Goal: Information Seeking & Learning: Check status

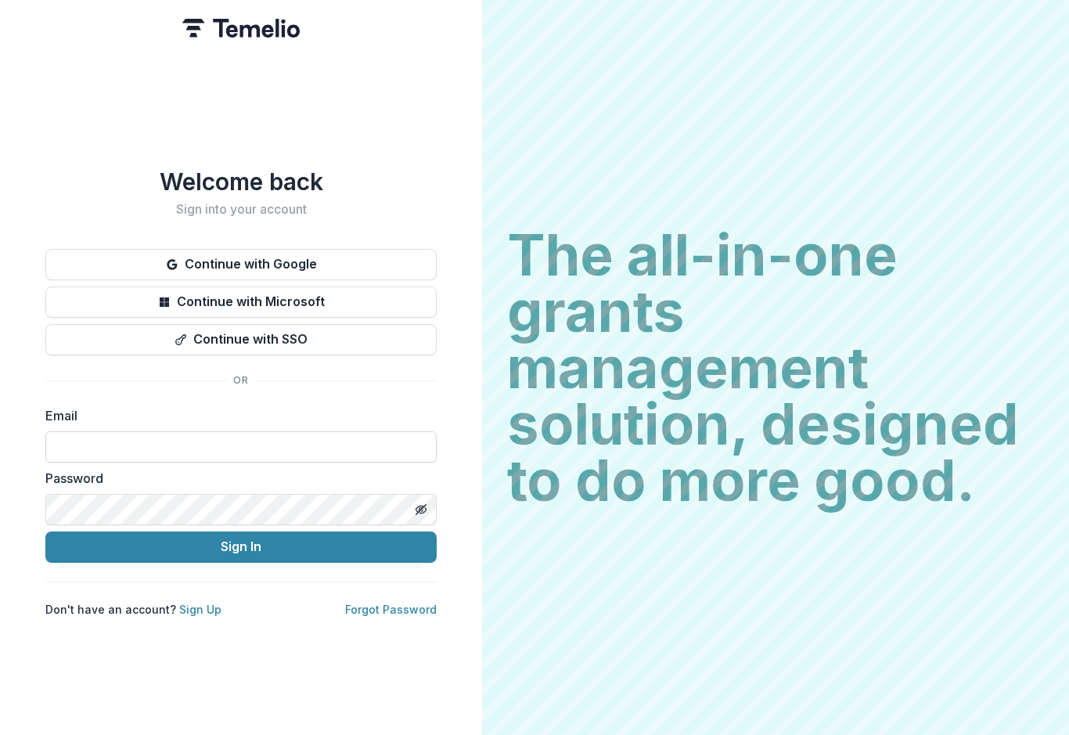
click at [215, 434] on input at bounding box center [240, 446] width 391 height 31
click at [103, 447] on input at bounding box center [240, 446] width 391 height 31
type input "**********"
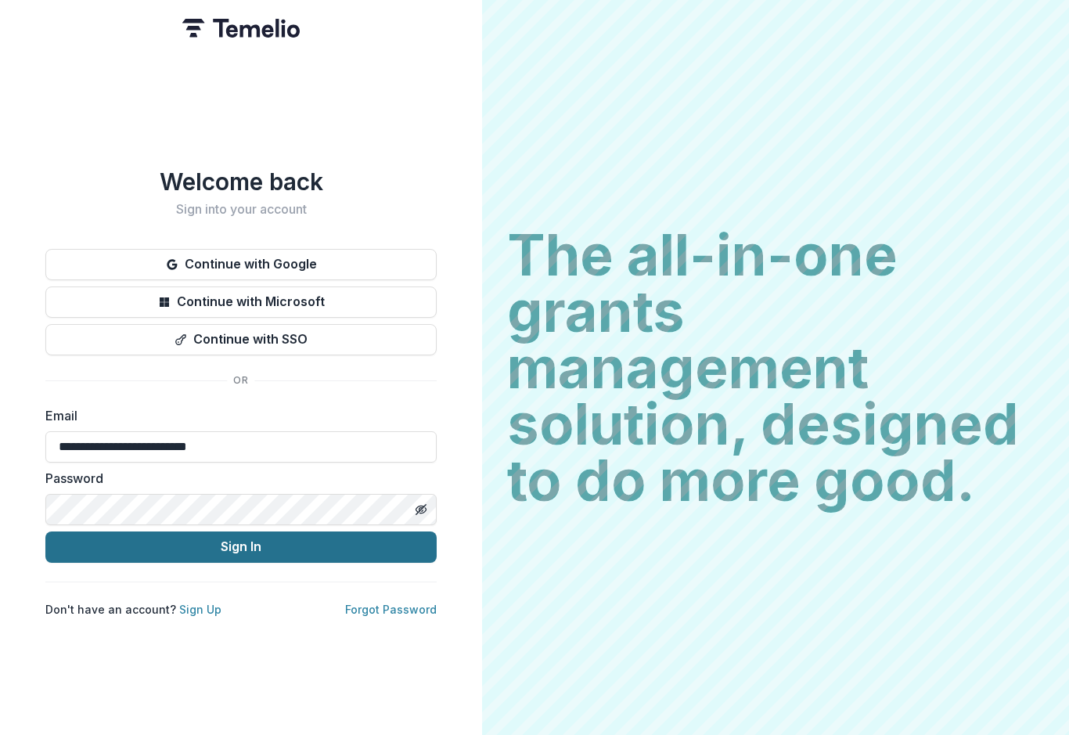
click at [225, 545] on button "Sign In" at bounding box center [240, 546] width 391 height 31
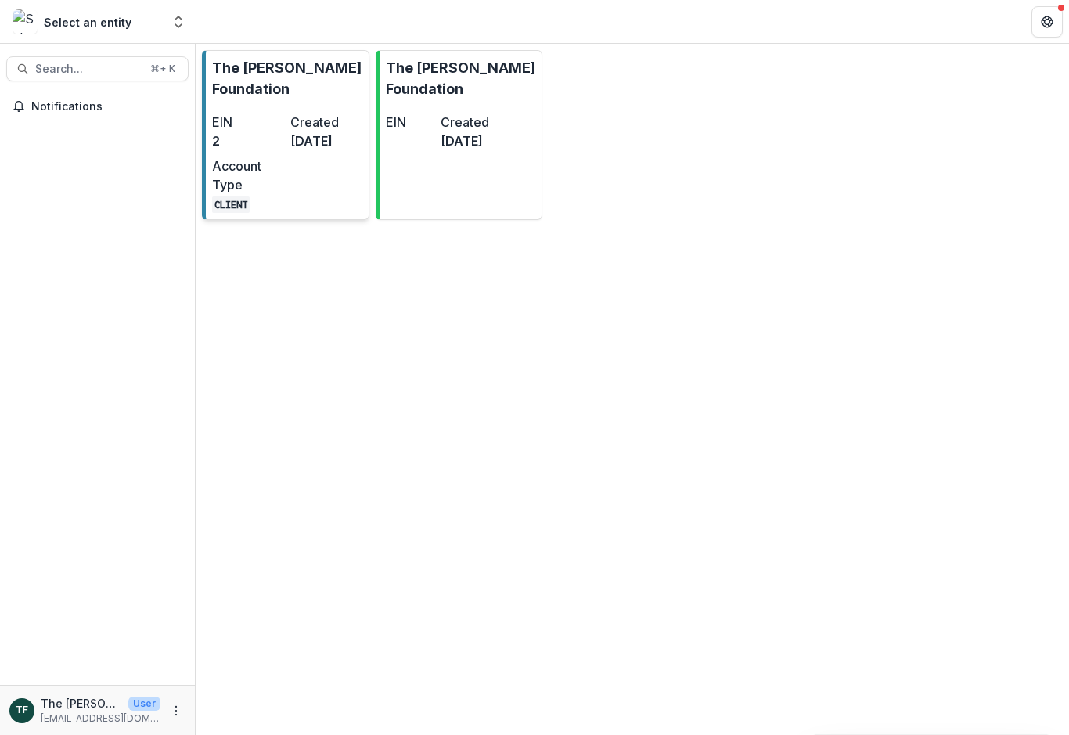
click at [285, 145] on div "EIN 2 Created [DATE] Account Type CLIENT" at bounding box center [287, 163] width 150 height 100
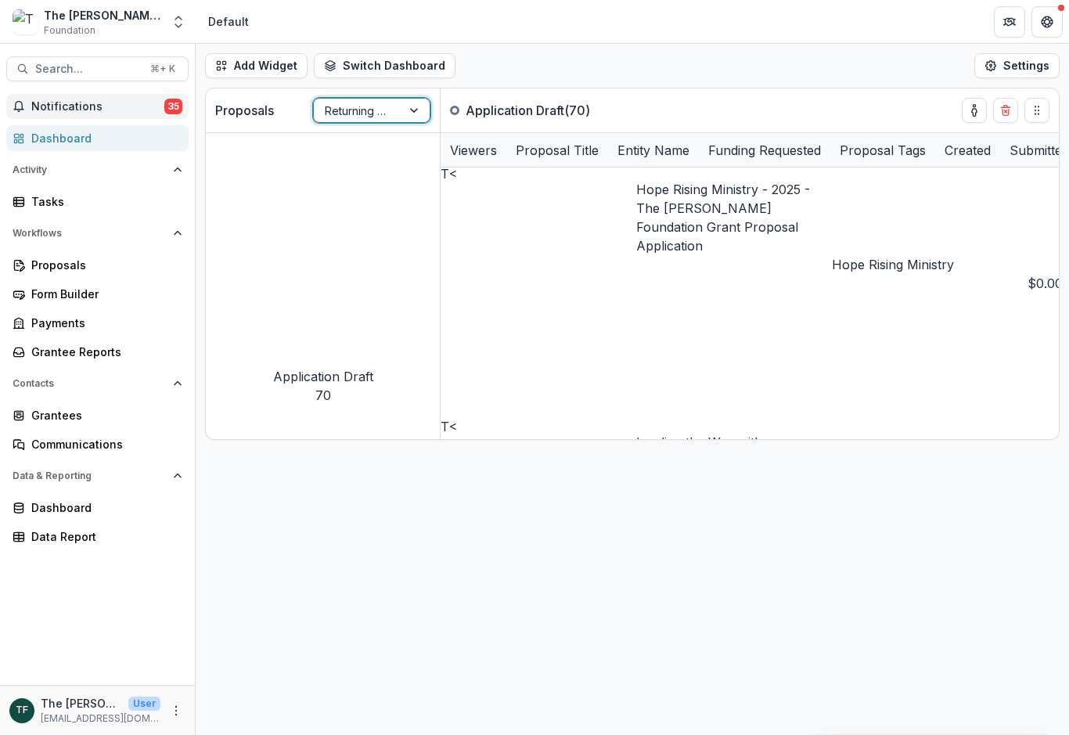
click at [74, 110] on span "Notifications" at bounding box center [97, 106] width 133 height 13
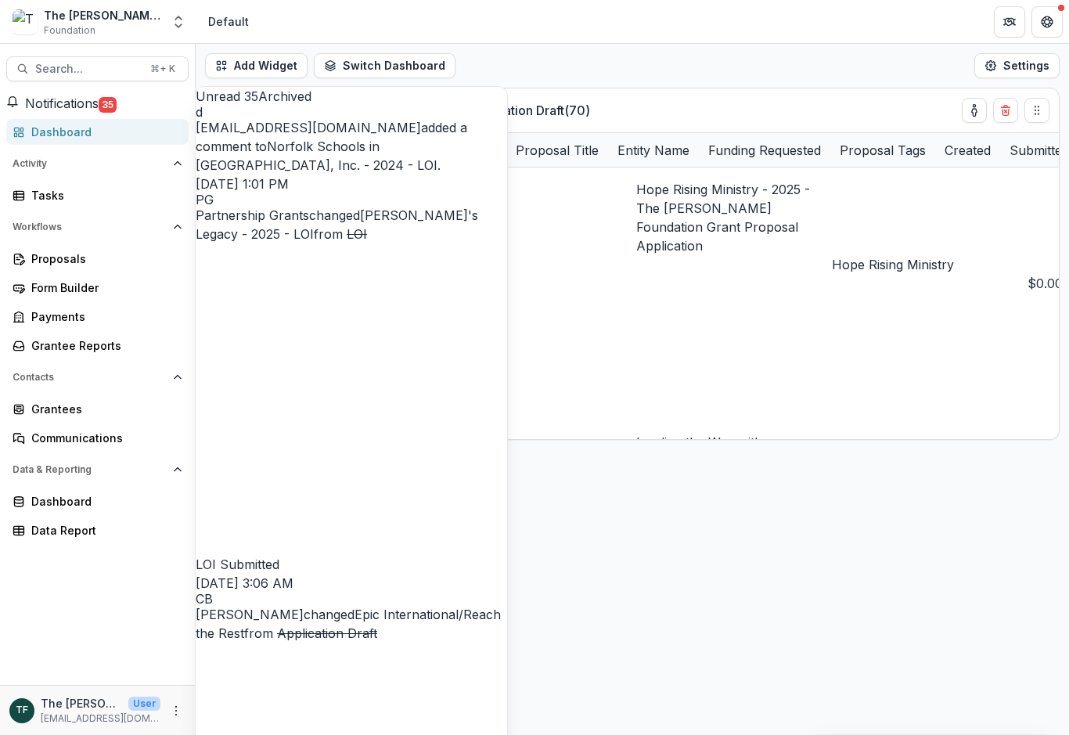
click at [374, 158] on link "Norfolk Schools in [GEOGRAPHIC_DATA], Inc. - 2024 - LOI" at bounding box center [317, 156] width 242 height 34
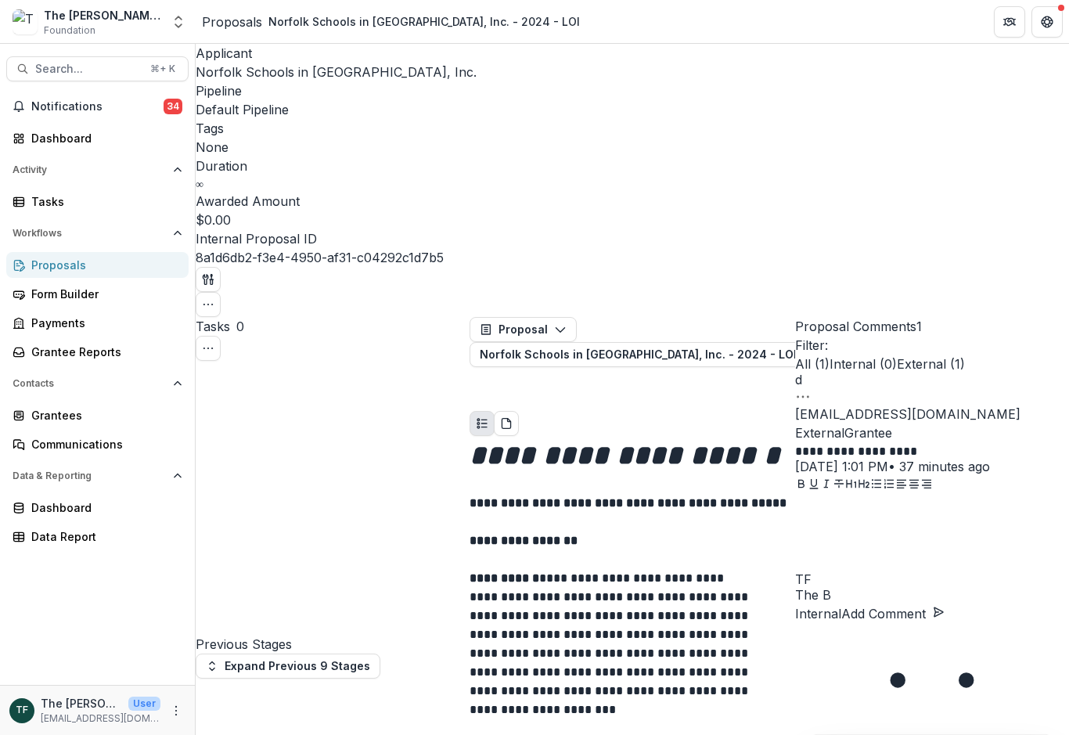
click at [257, 71] on span "Norfolk Schools in [GEOGRAPHIC_DATA], Inc." at bounding box center [336, 72] width 281 height 16
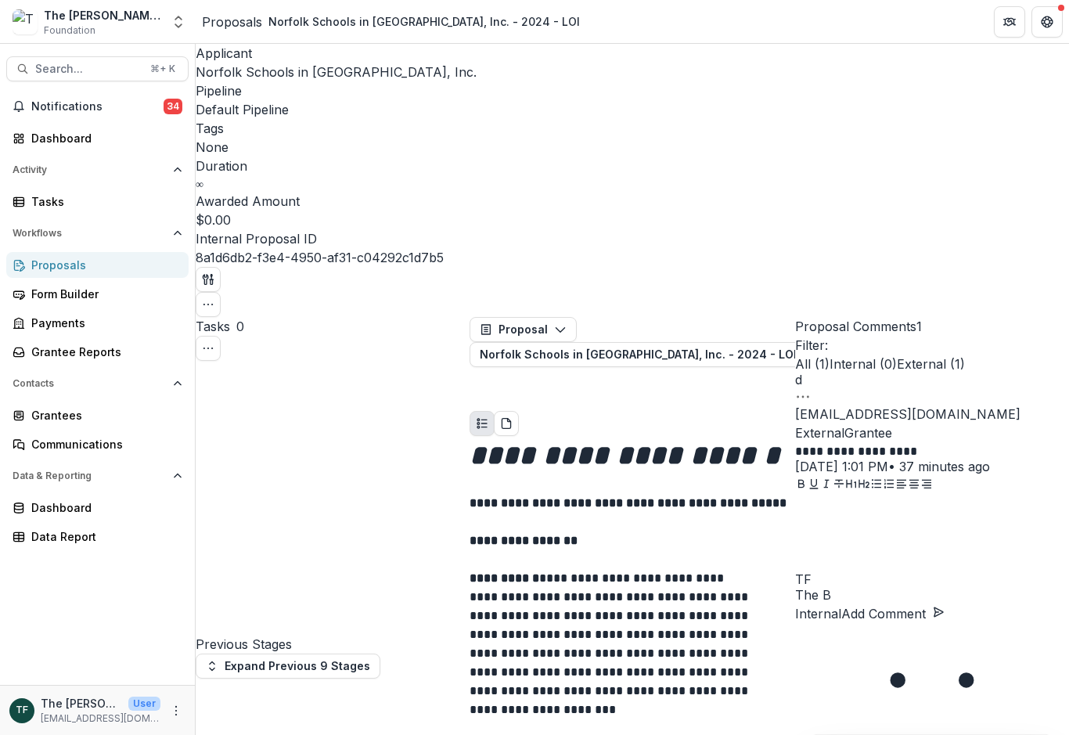
click at [965, 356] on span "External ( 1 )" at bounding box center [931, 364] width 68 height 16
click at [897, 356] on span "Internal ( 0 )" at bounding box center [862, 364] width 67 height 16
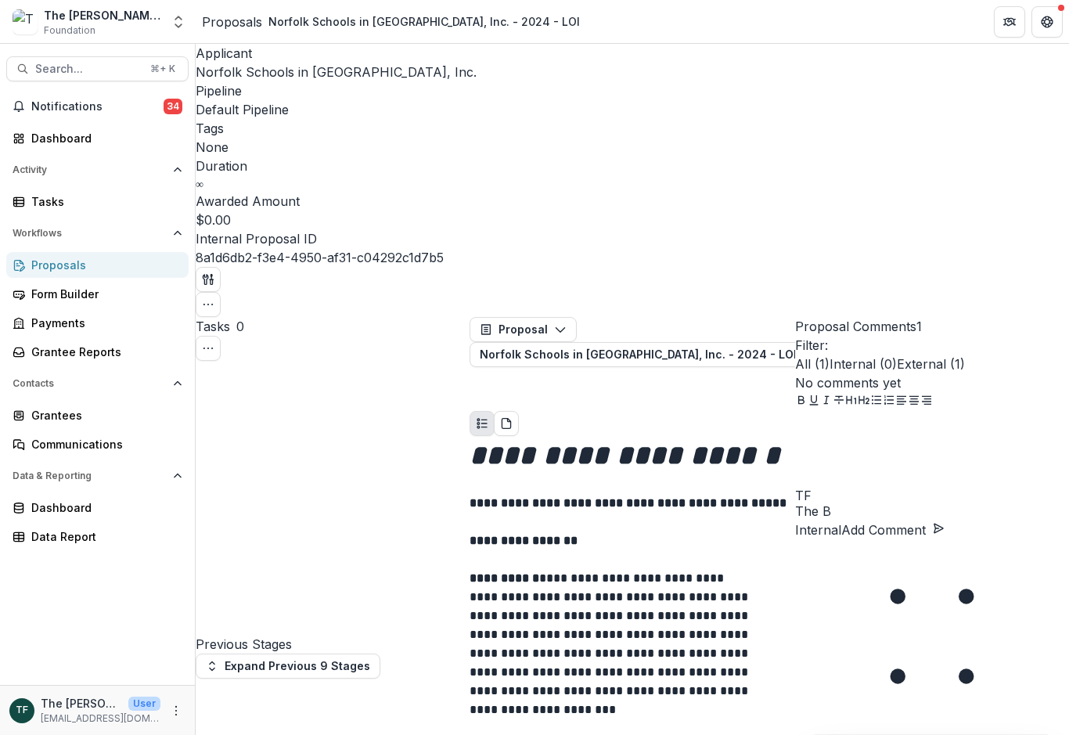
click at [965, 356] on span "External ( 1 )" at bounding box center [931, 364] width 68 height 16
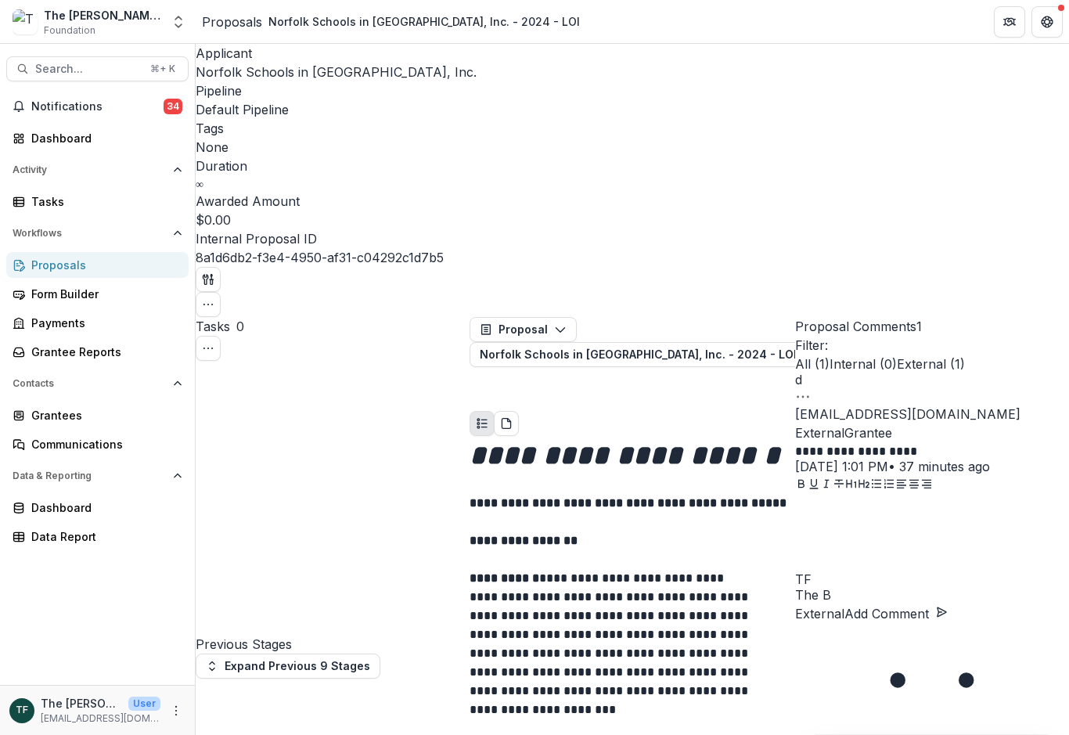
click at [844, 623] on p "External" at bounding box center [819, 613] width 49 height 19
click at [265, 77] on span "Norfolk Schools in [GEOGRAPHIC_DATA], Inc." at bounding box center [336, 72] width 281 height 16
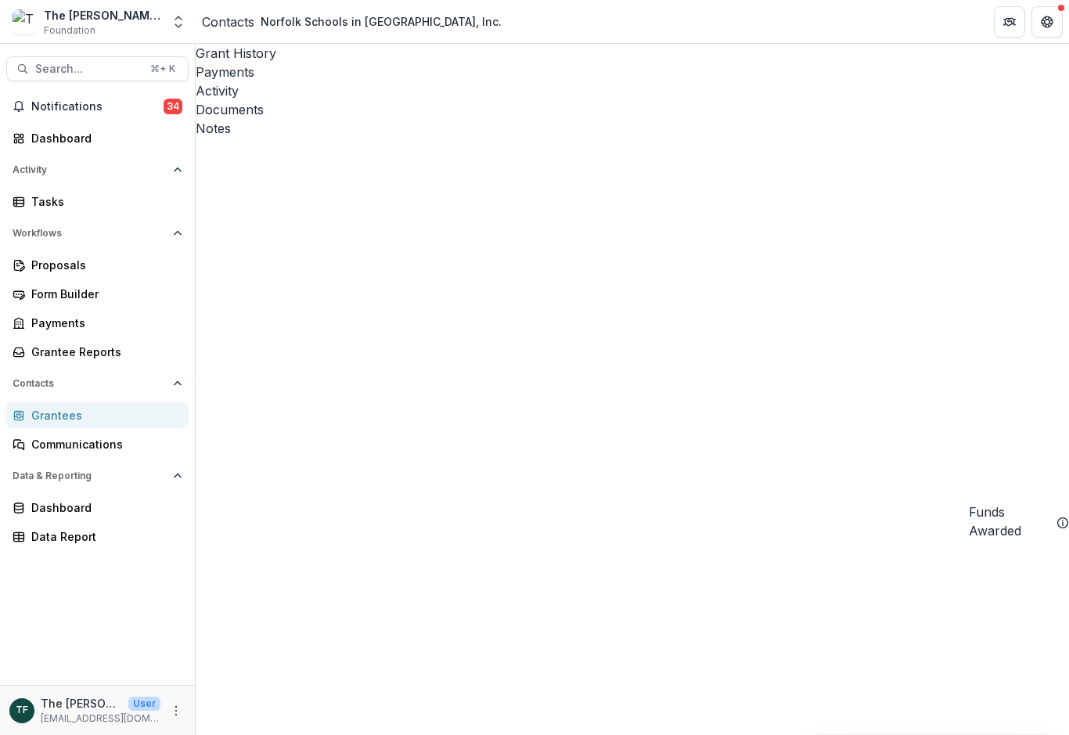
scroll to position [968, 9]
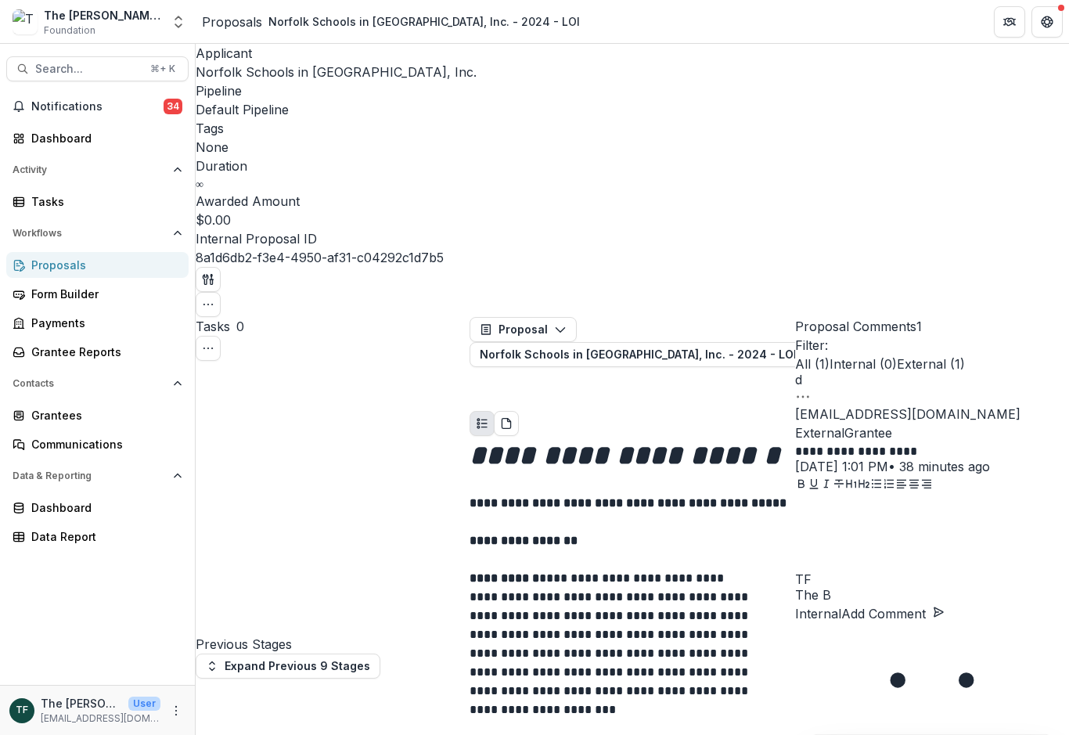
click at [264, 78] on span "Norfolk Schools in [GEOGRAPHIC_DATA], Inc." at bounding box center [336, 72] width 281 height 16
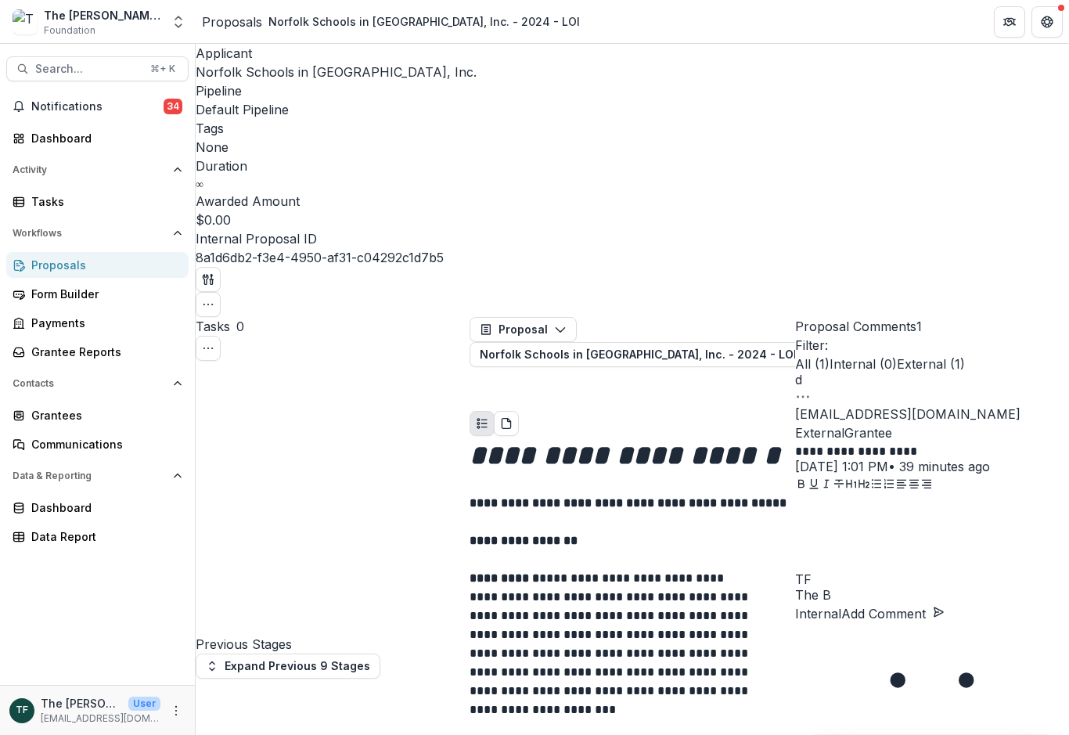
click at [250, 74] on span "Norfolk Schools in [GEOGRAPHIC_DATA], Inc." at bounding box center [336, 72] width 281 height 16
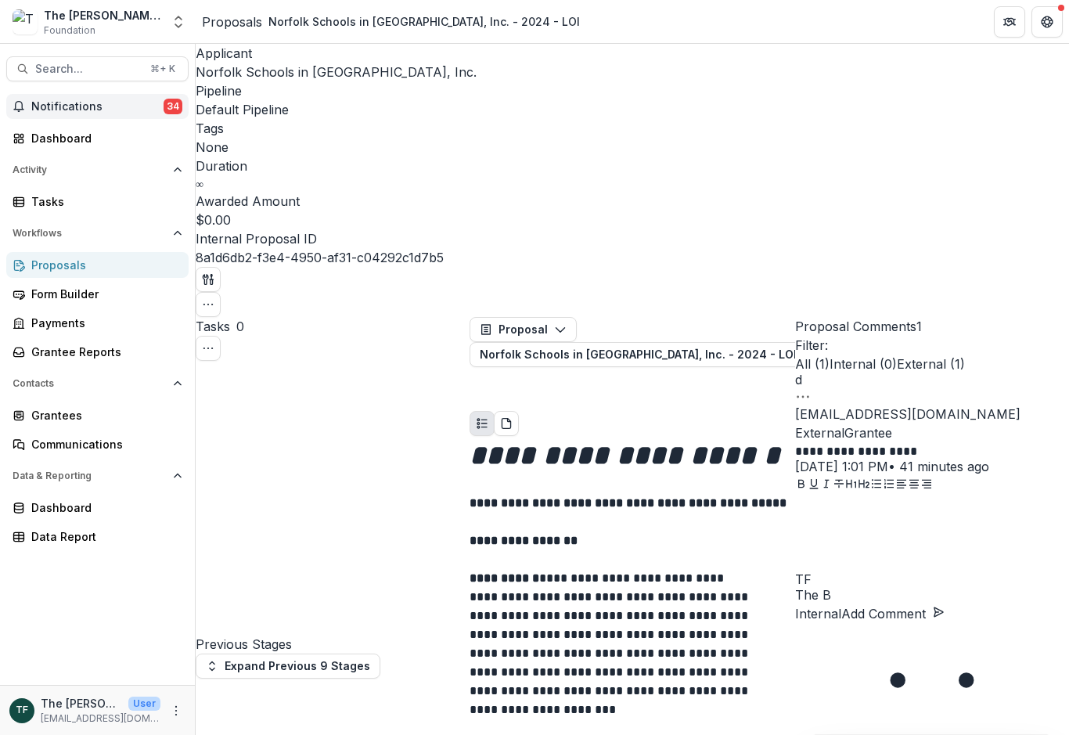
click at [82, 110] on span "Notifications" at bounding box center [97, 106] width 132 height 13
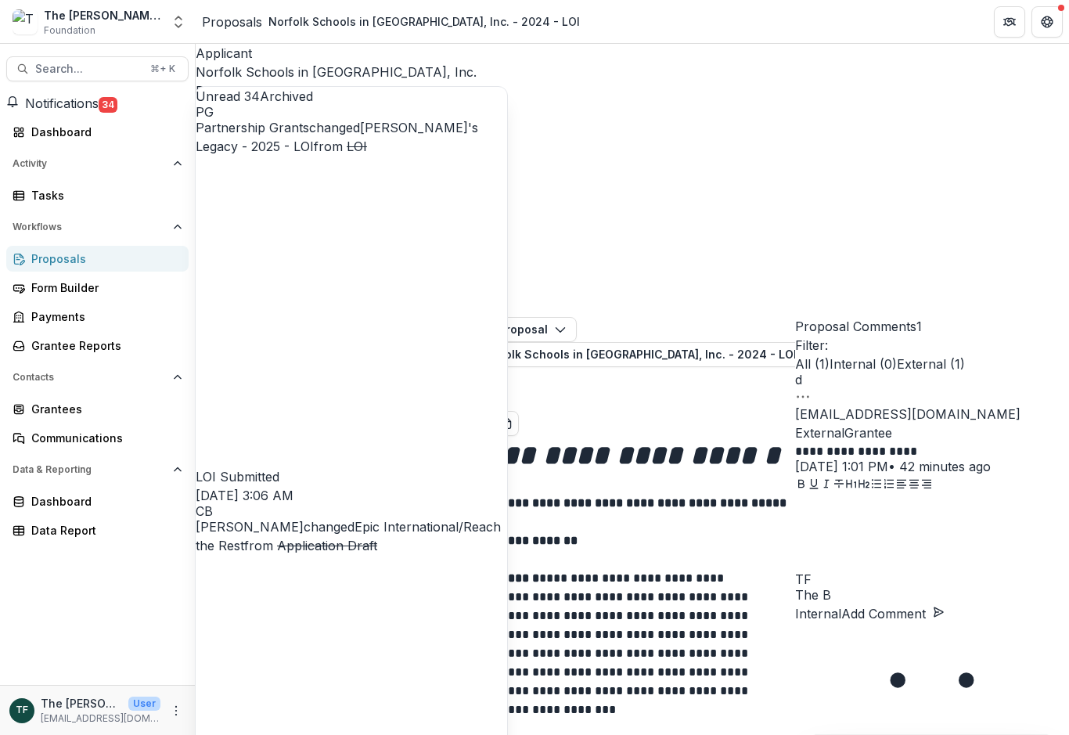
scroll to position [2823, 0]
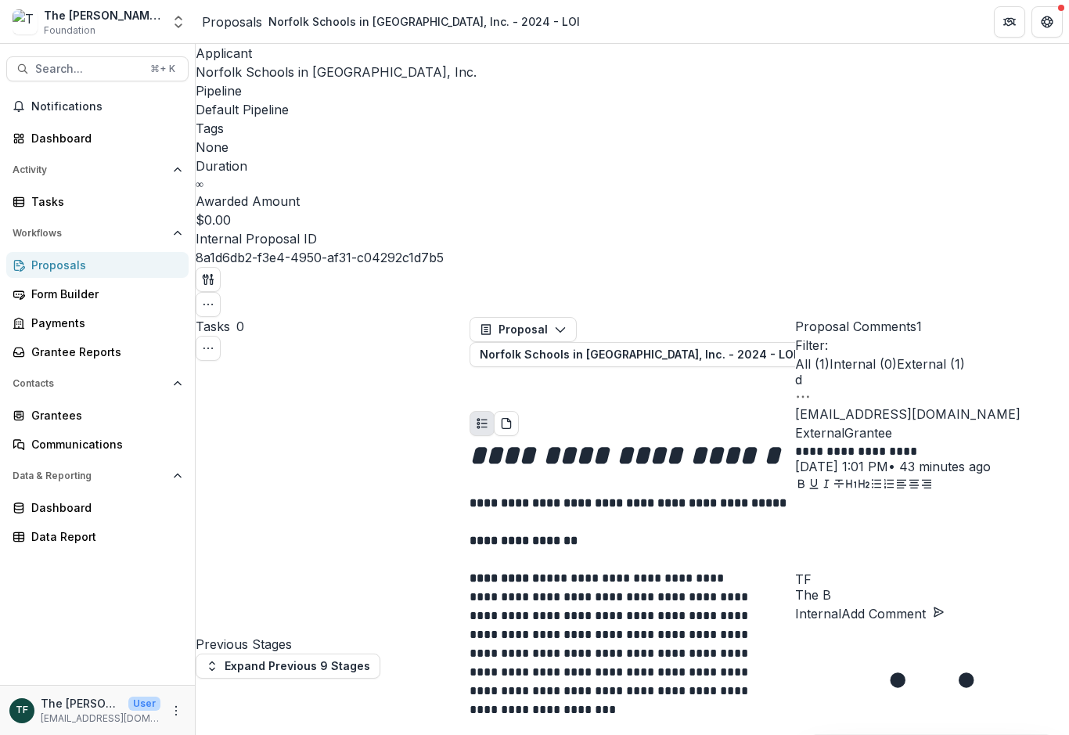
scroll to position [2222, 0]
